Goal: Task Accomplishment & Management: Manage account settings

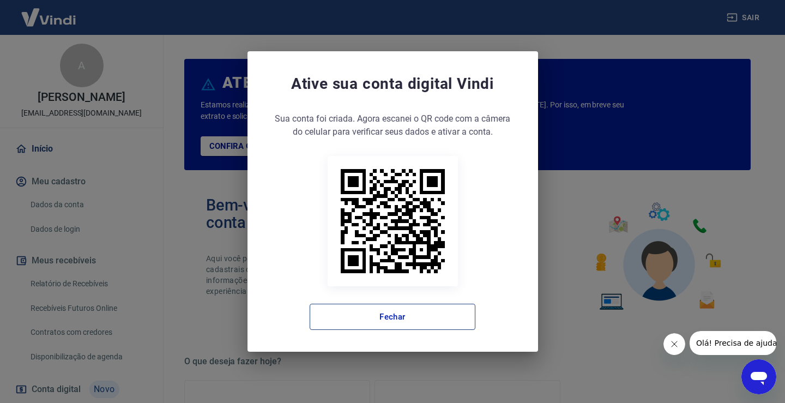
click at [407, 320] on button "Fechar" at bounding box center [392, 316] width 166 height 26
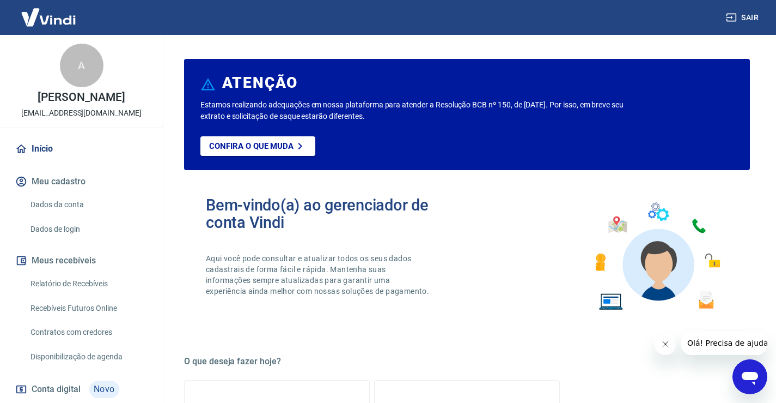
click at [62, 292] on link "Relatório de Recebíveis" at bounding box center [88, 283] width 124 height 22
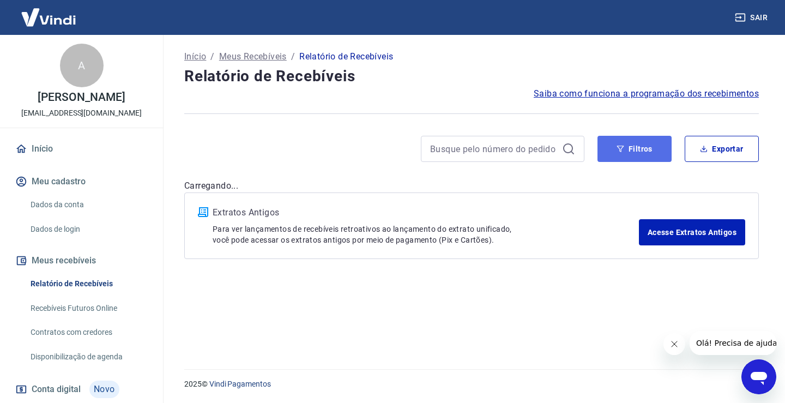
click at [627, 145] on button "Filtros" at bounding box center [634, 149] width 74 height 26
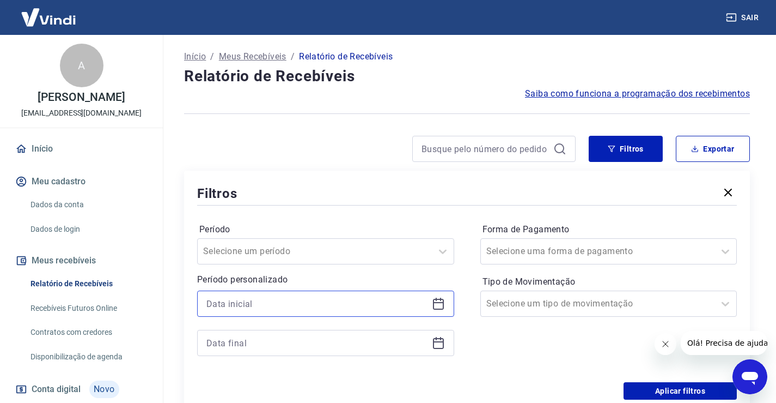
click at [242, 302] on input at bounding box center [317, 303] width 221 height 16
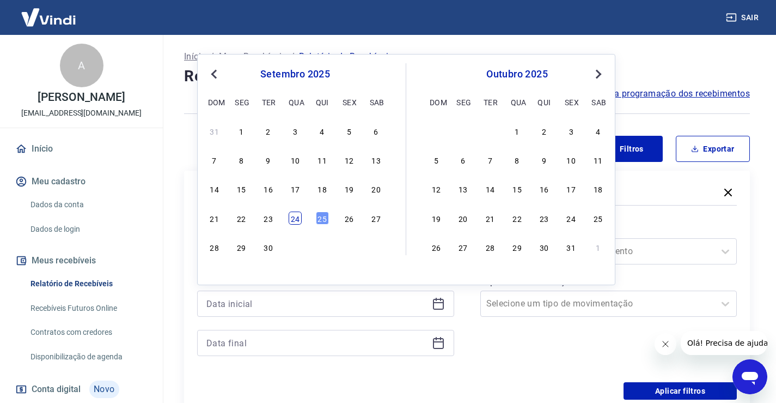
drag, startPoint x: 294, startPoint y: 215, endPoint x: 253, endPoint y: 352, distance: 143.3
click at [294, 215] on div "24" at bounding box center [295, 217] width 13 height 13
type input "[DATE]"
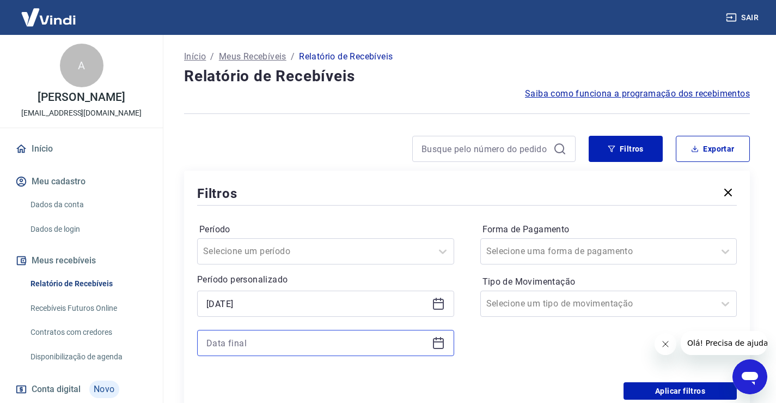
click at [250, 342] on input at bounding box center [317, 343] width 221 height 16
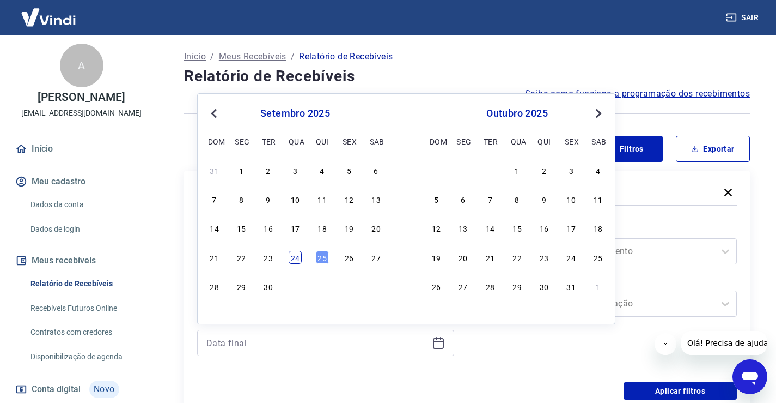
click at [299, 255] on div "24" at bounding box center [295, 257] width 13 height 13
type input "[DATE]"
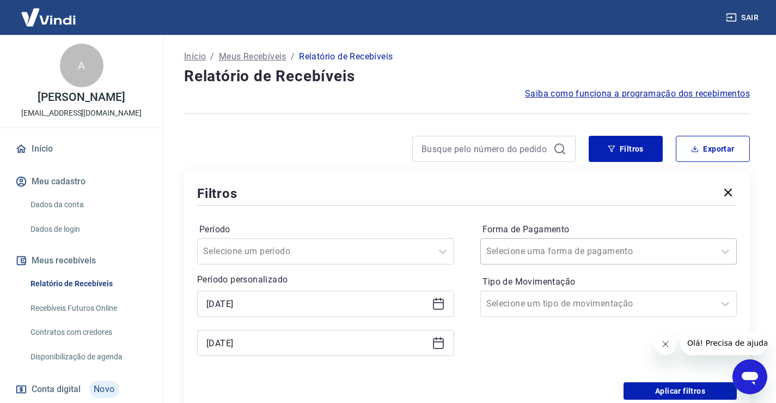
click at [543, 249] on input "Forma de Pagamento" at bounding box center [542, 251] width 110 height 13
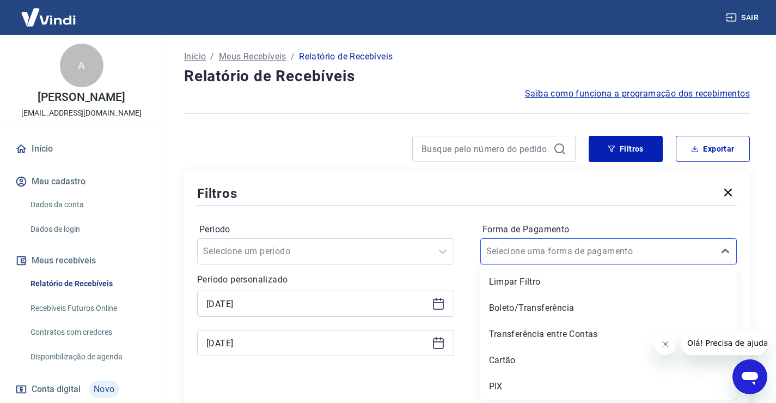
click at [502, 388] on div "PIX" at bounding box center [609, 386] width 257 height 22
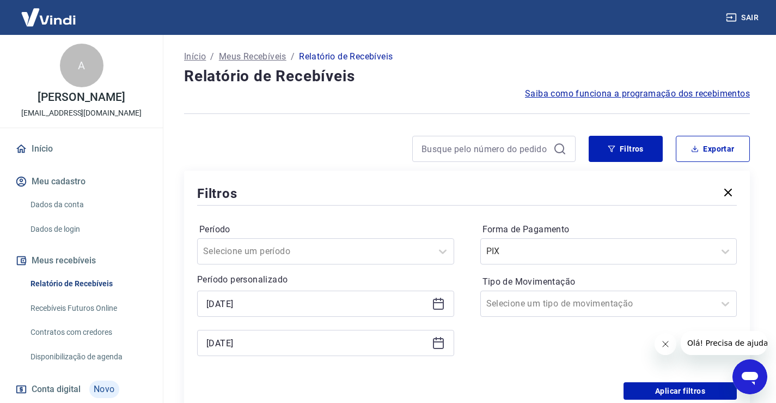
scroll to position [54, 0]
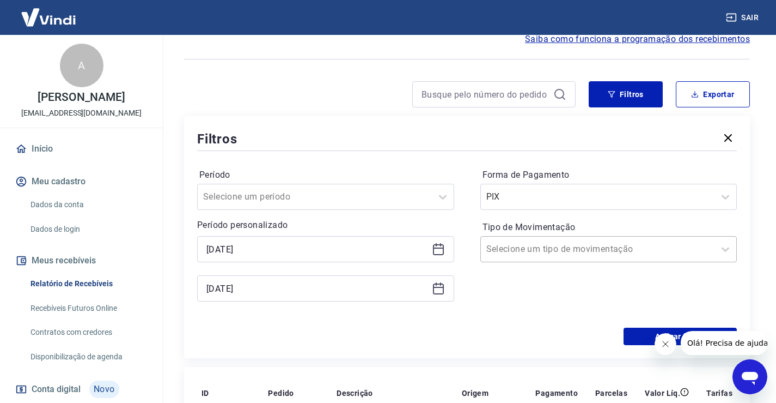
click at [506, 255] on input "Tipo de Movimentação" at bounding box center [542, 248] width 110 height 13
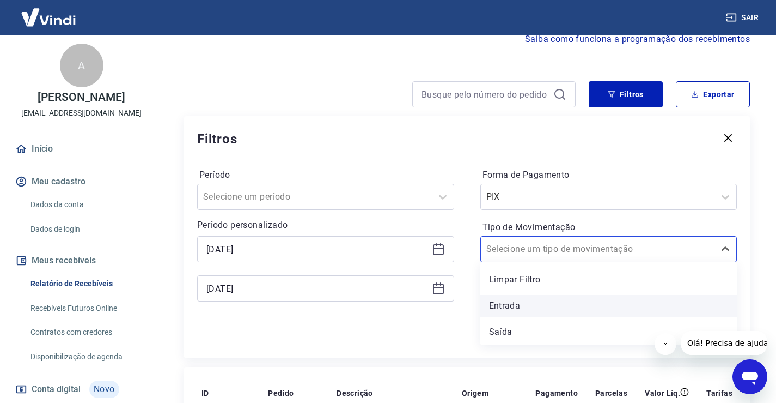
click at [497, 307] on div "Entrada" at bounding box center [609, 306] width 257 height 22
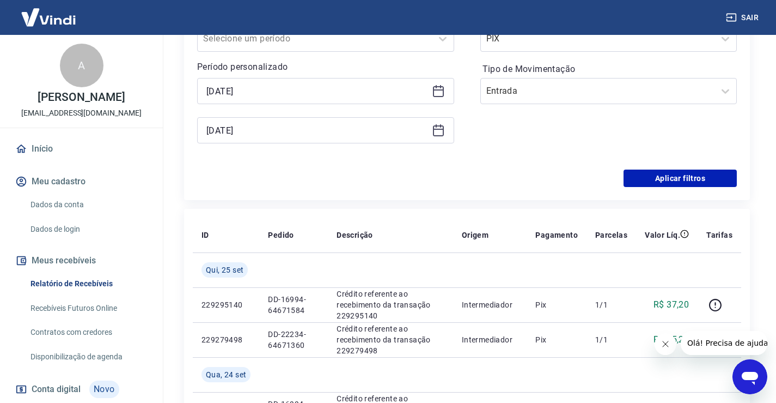
scroll to position [218, 0]
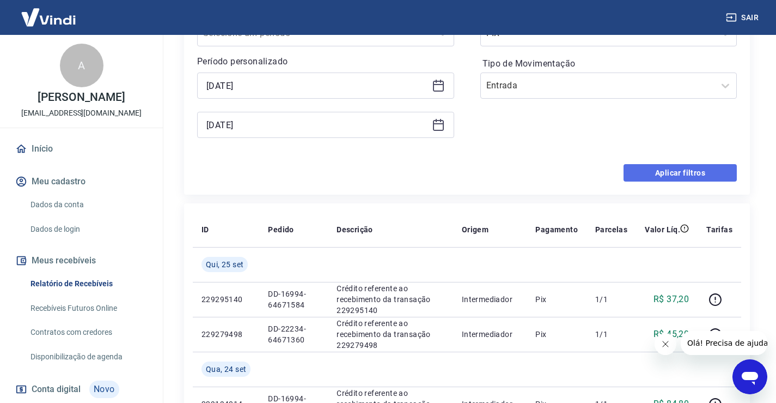
click at [648, 177] on button "Aplicar filtros" at bounding box center [680, 172] width 113 height 17
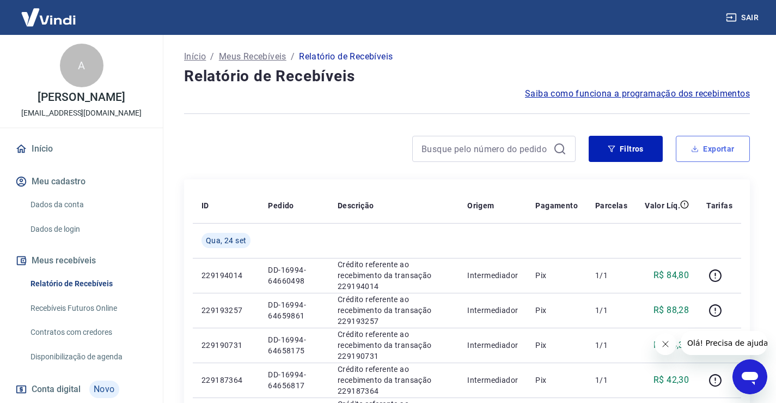
click at [708, 150] on button "Exportar" at bounding box center [713, 149] width 74 height 26
type input "[DATE]"
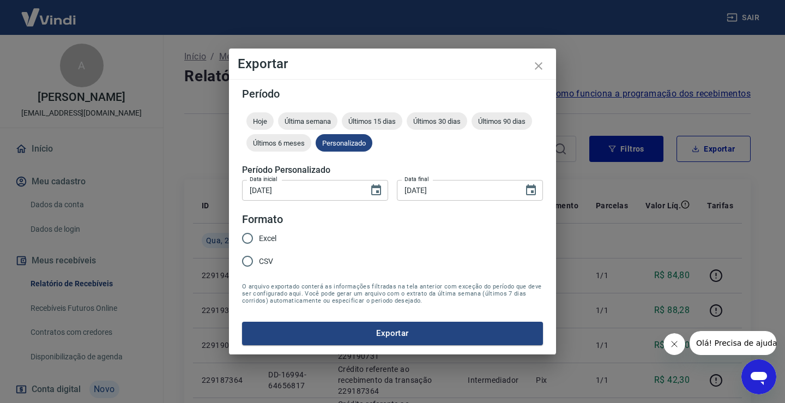
click at [248, 263] on input "CSV" at bounding box center [247, 261] width 23 height 23
radio input "true"
click at [324, 327] on button "Exportar" at bounding box center [392, 332] width 301 height 23
